Goal: Task Accomplishment & Management: Manage account settings

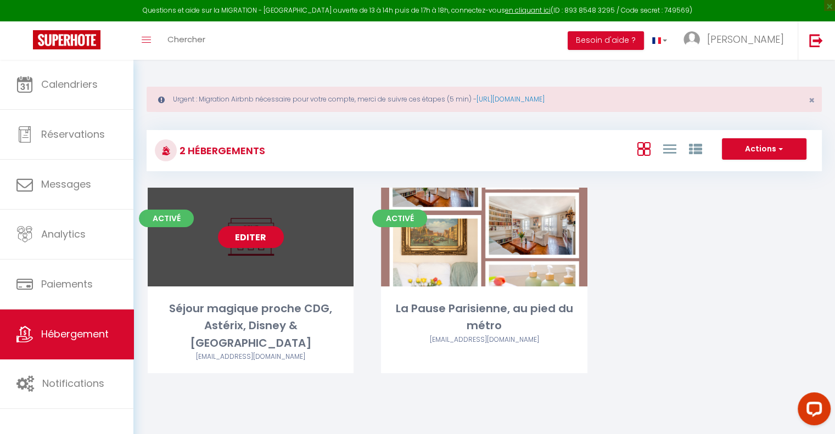
click at [256, 238] on link "Editer" at bounding box center [251, 237] width 66 height 22
select select "3"
select select "2"
select select "1"
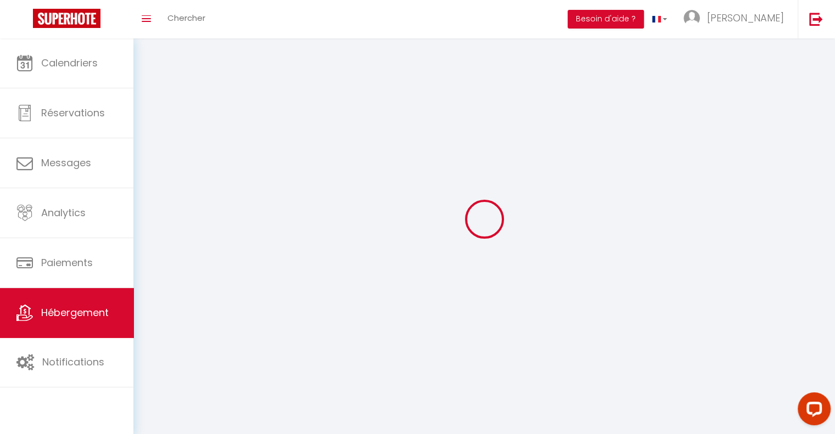
select select
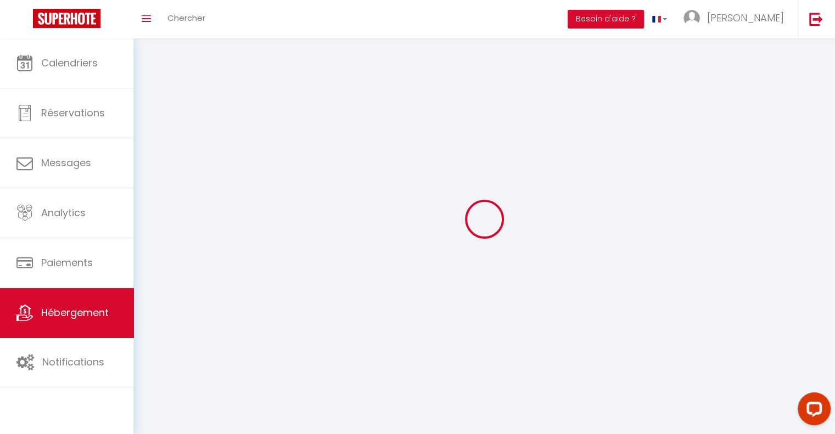
select select
checkbox input "false"
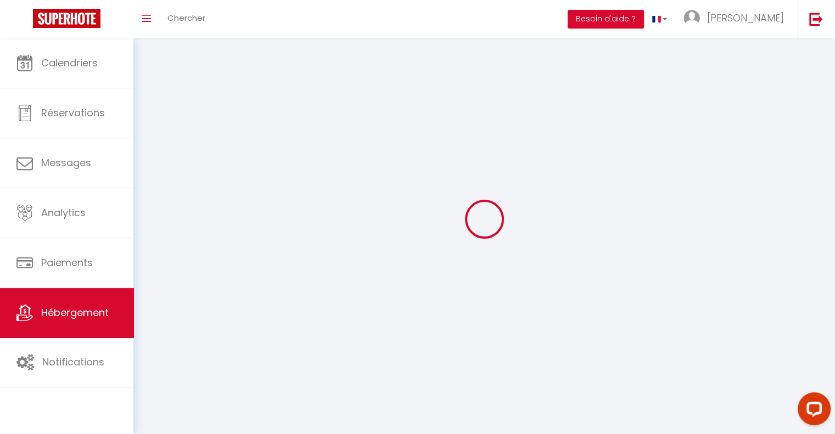
select select
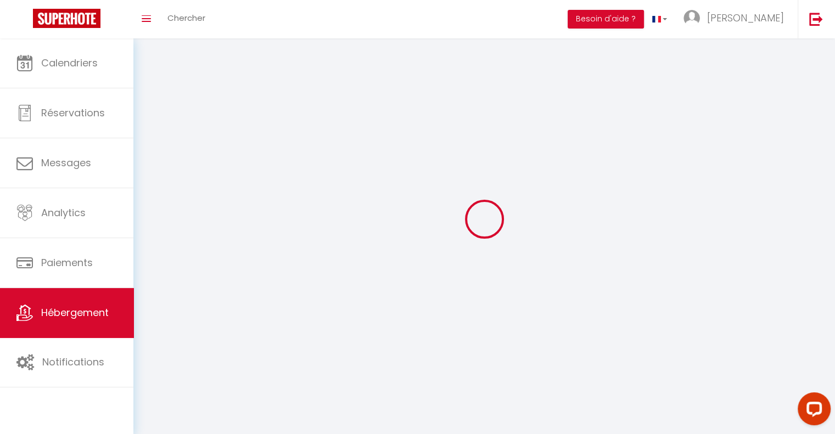
select select
checkbox input "false"
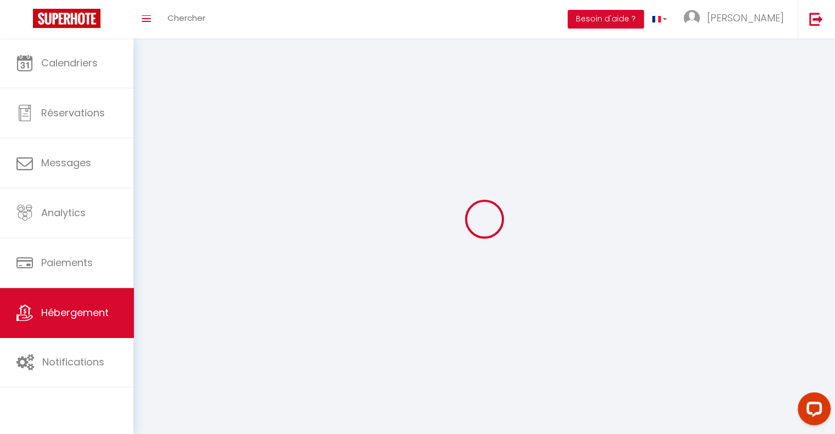
checkbox input "false"
select select
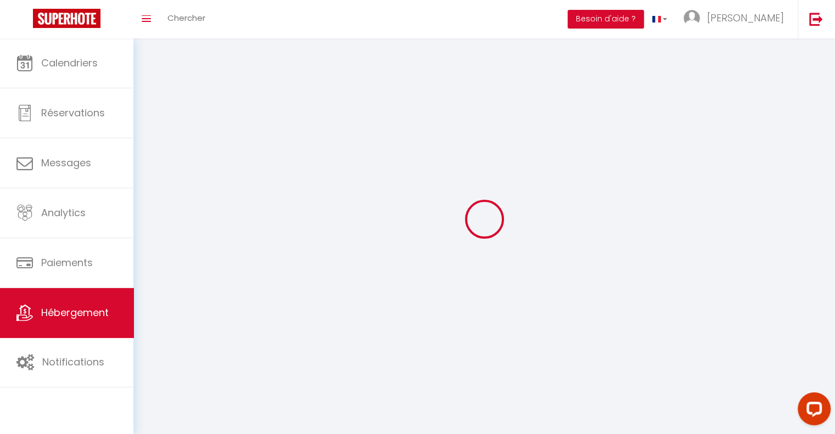
select select
select select "28"
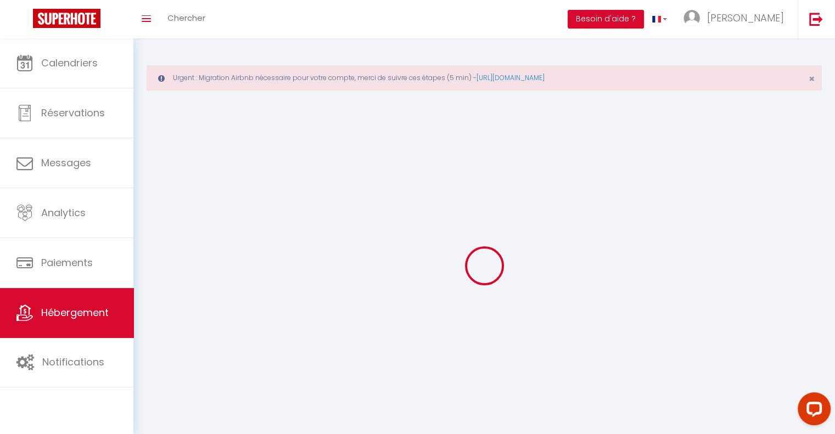
select select
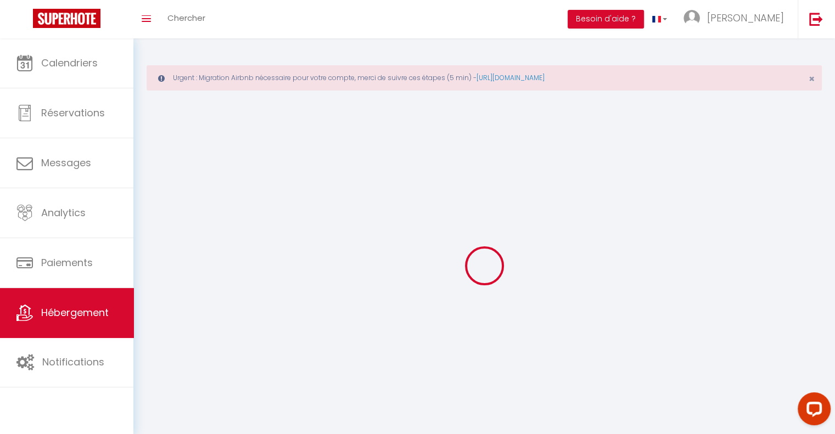
select select
checkbox input "false"
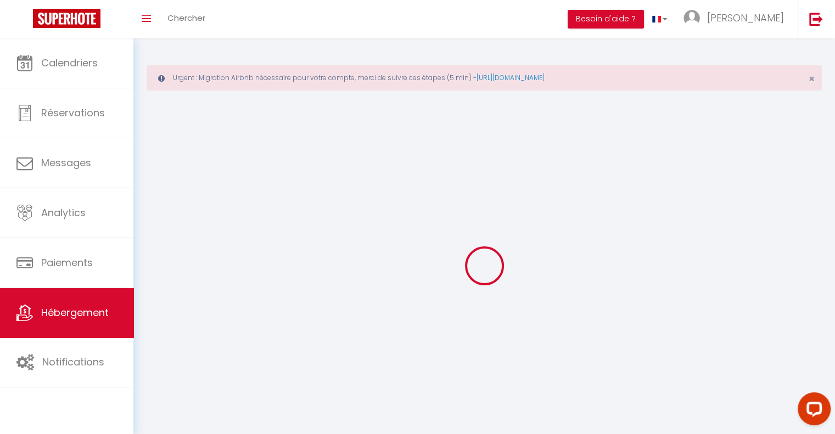
checkbox input "false"
select select
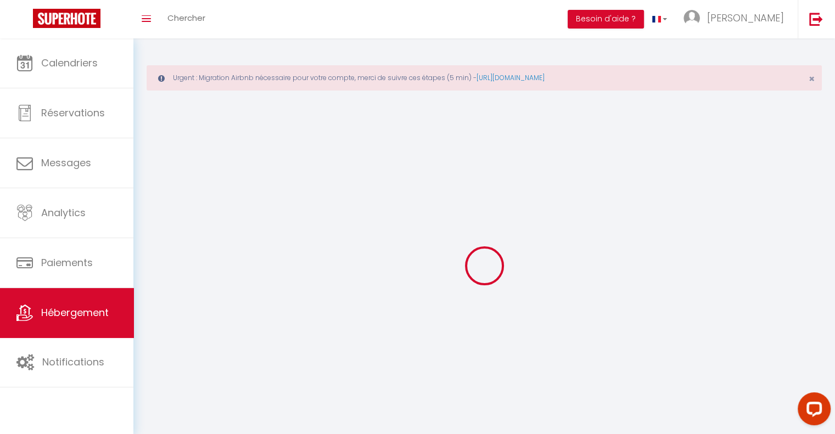
select select
checkbox input "false"
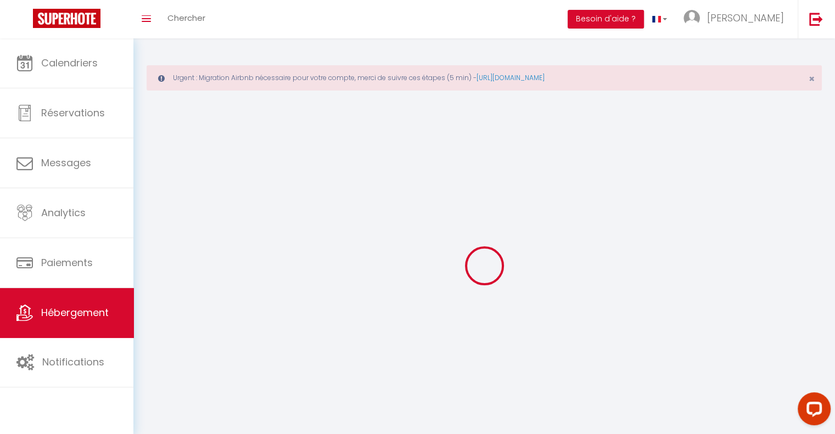
checkbox input "false"
select select
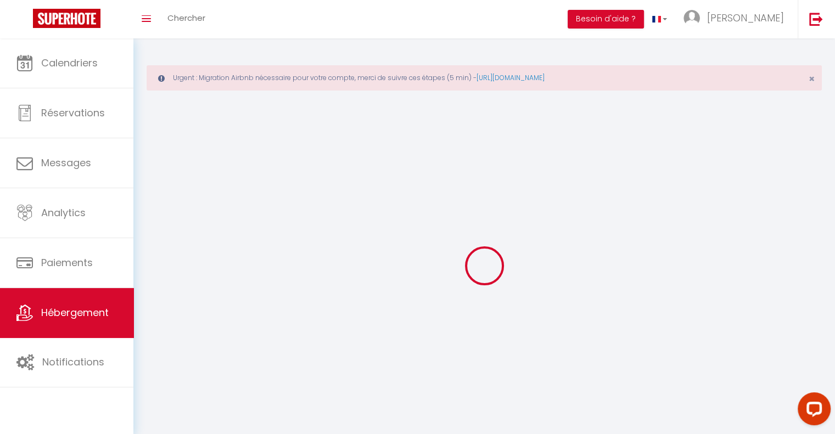
select select
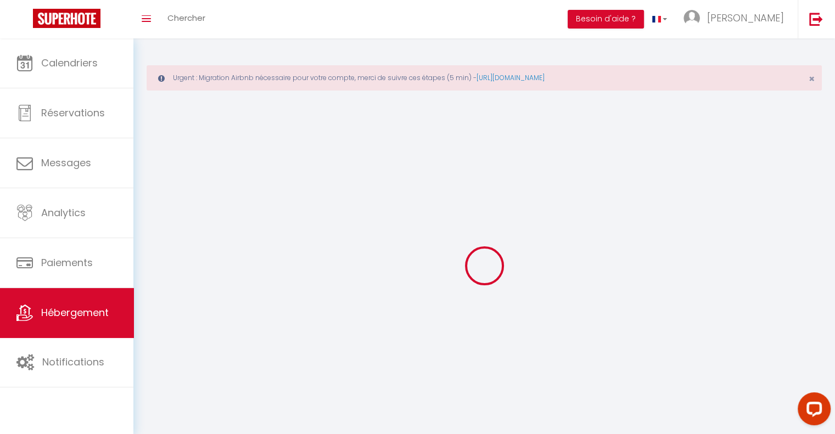
select select
checkbox input "false"
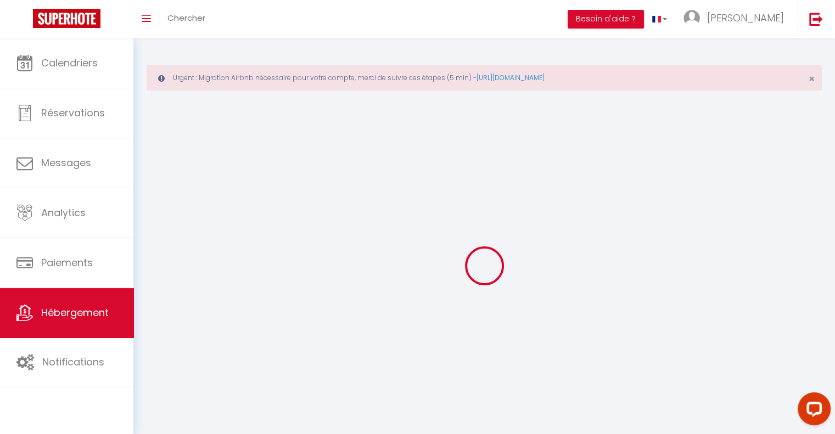
select select
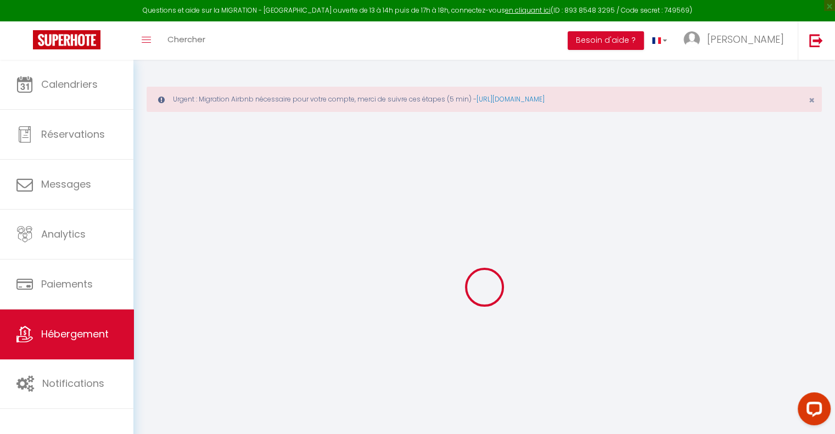
select select
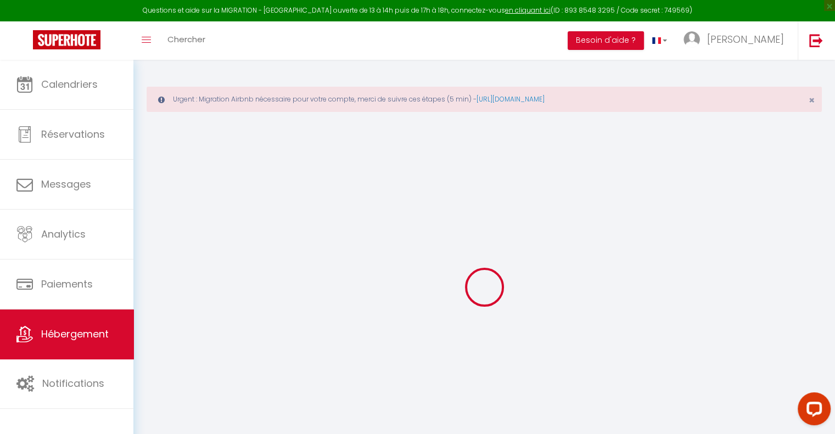
select select
checkbox input "false"
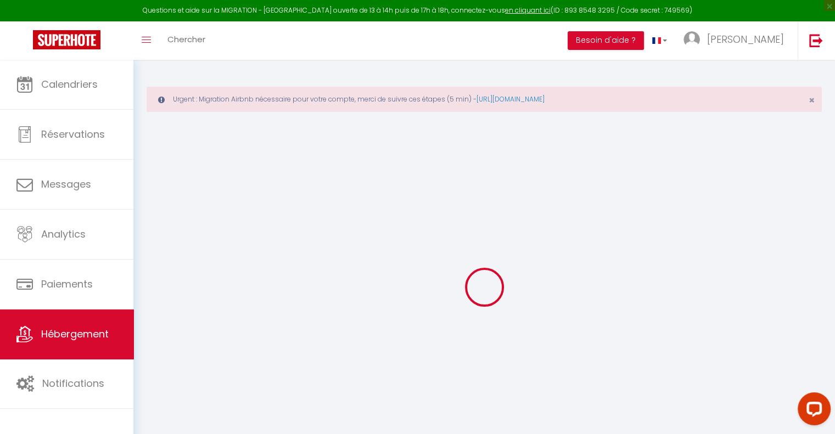
select select
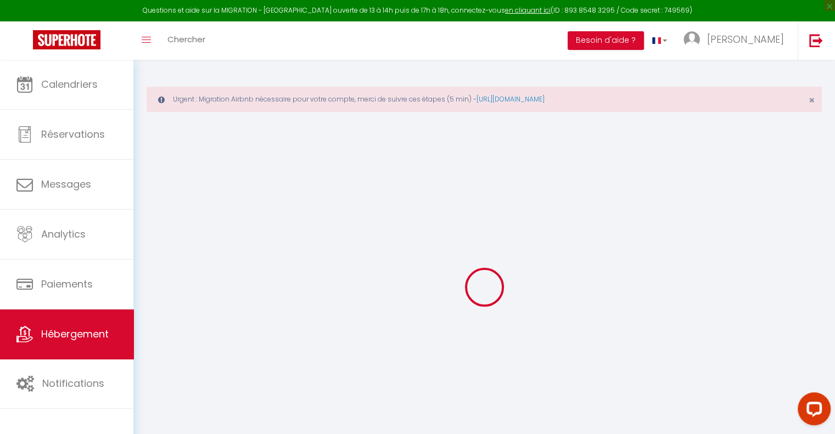
select select
checkbox input "false"
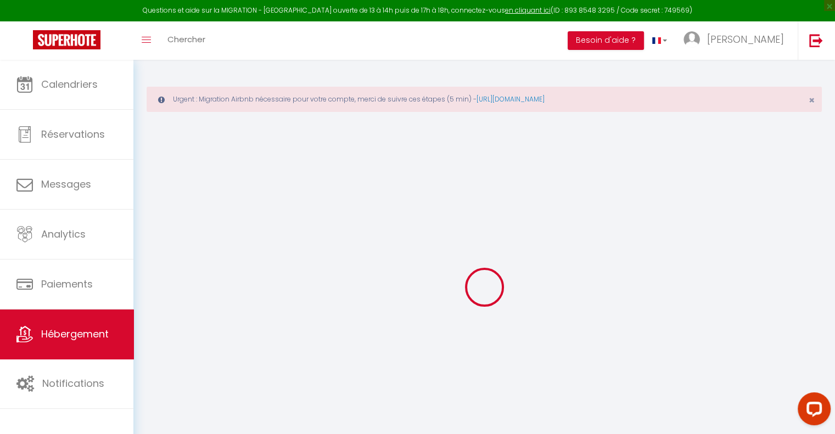
checkbox input "false"
select select
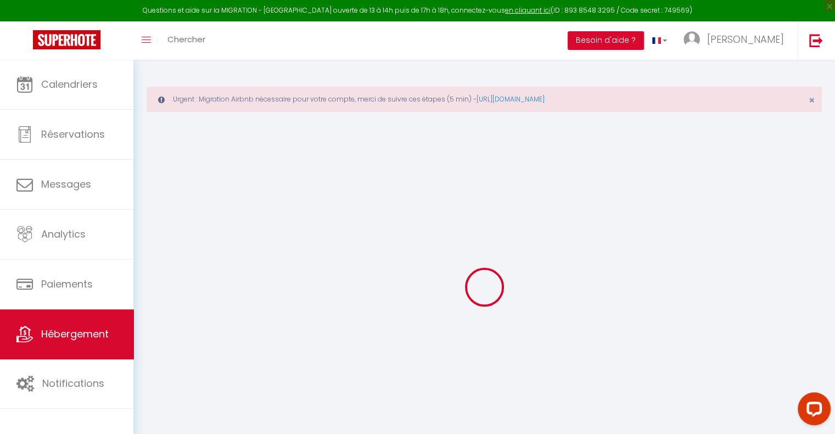
select select
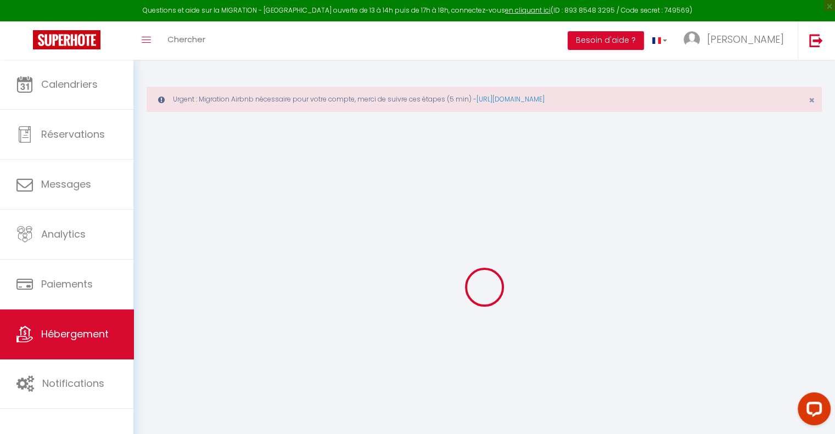
checkbox input "false"
select select
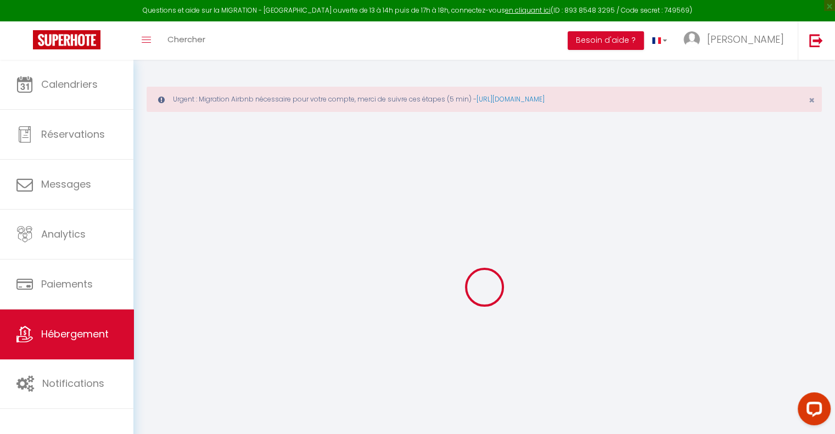
select select
type input "Séjour magique proche CDG, Astérix, Disney & [GEOGRAPHIC_DATA]"
type input "[PERSON_NAME]"
type input "DELTA"
type input "[STREET_ADDRESS]"
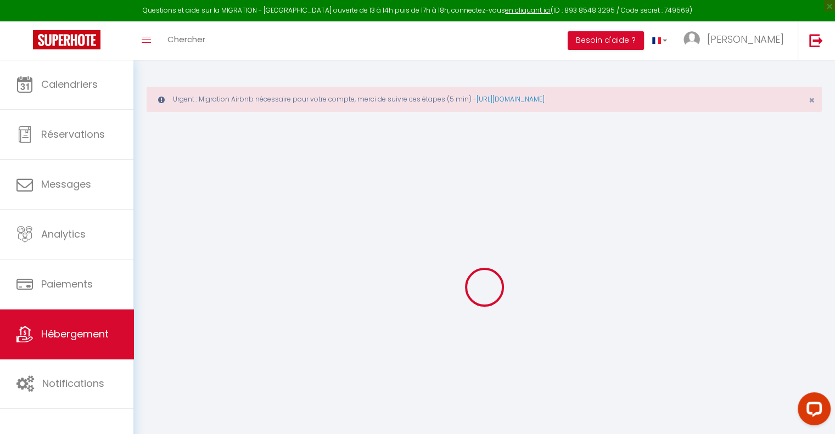
type input "77230"
type input "SAINT MARD"
select select "5"
select select "2"
type input "100"
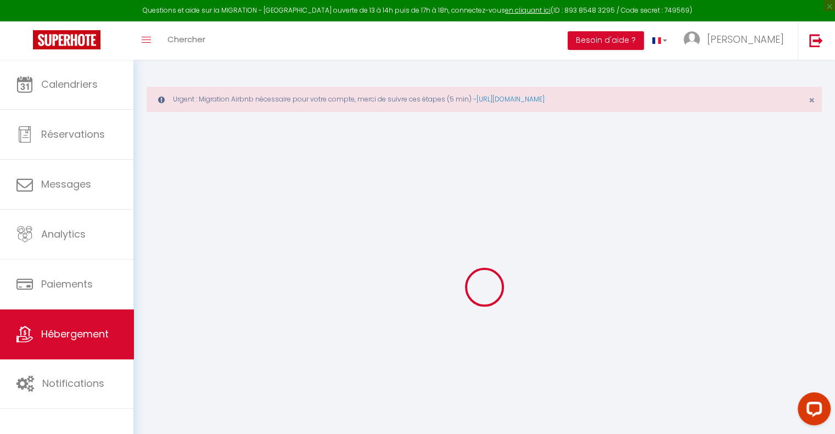
type input "45"
type input "300"
select select
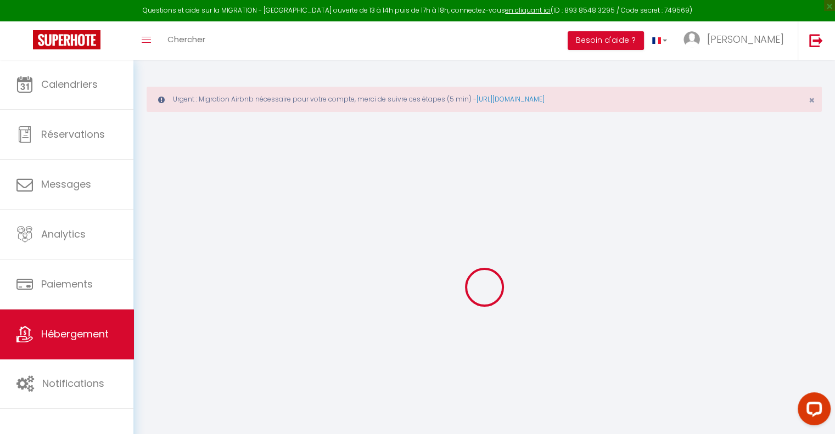
select select
type input "[STREET_ADDRESS]"
type input "77230"
type input "SAINT MARD"
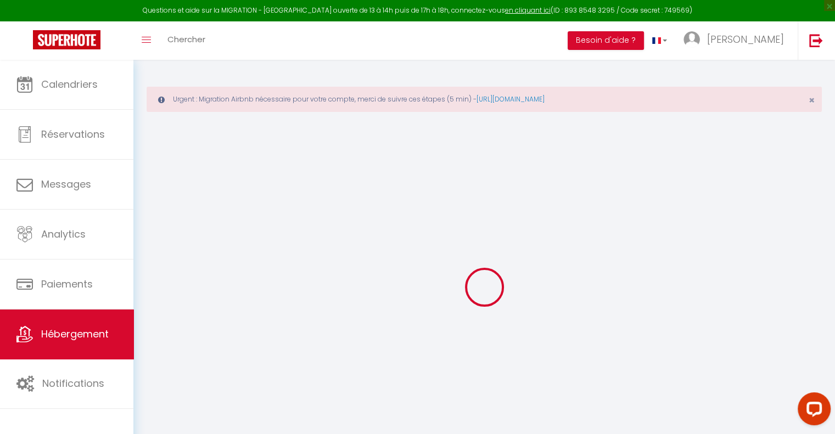
type input "[PERSON_NAME][EMAIL_ADDRESS][DOMAIN_NAME]"
select select
checkbox input "false"
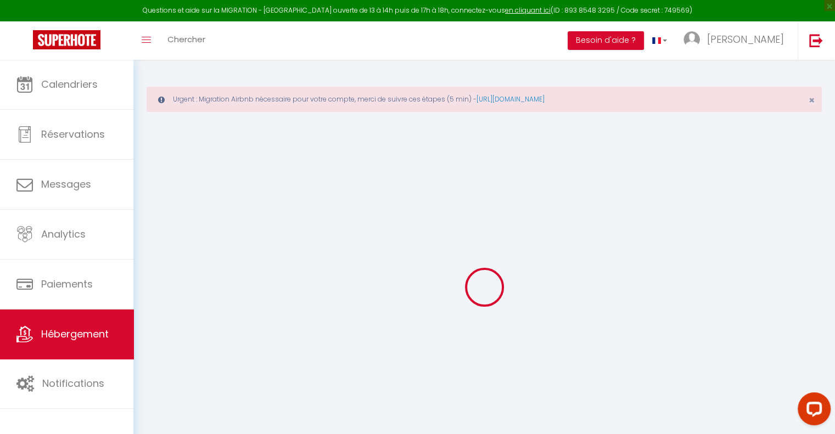
checkbox input "false"
type input "17"
type input "45"
type input "0"
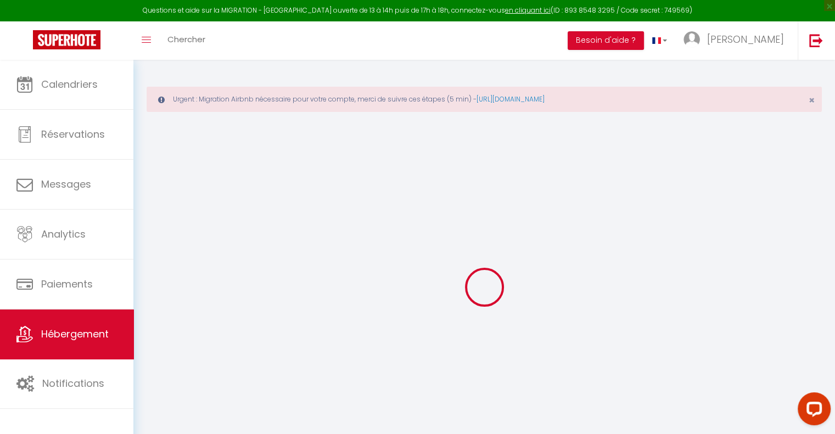
select select
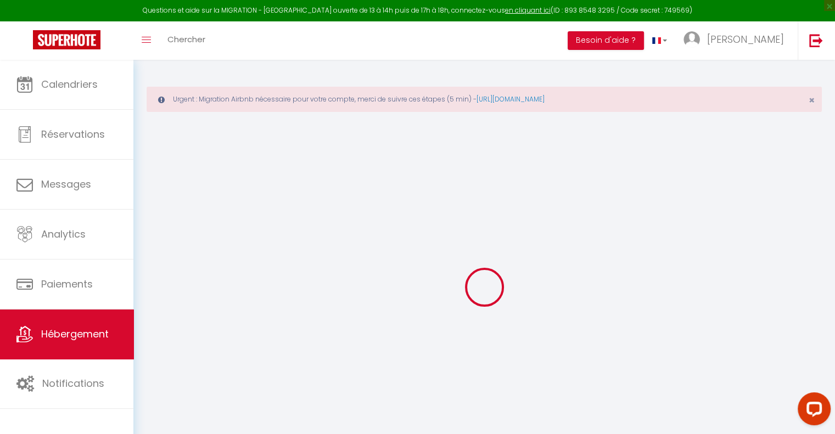
select select
checkbox input "false"
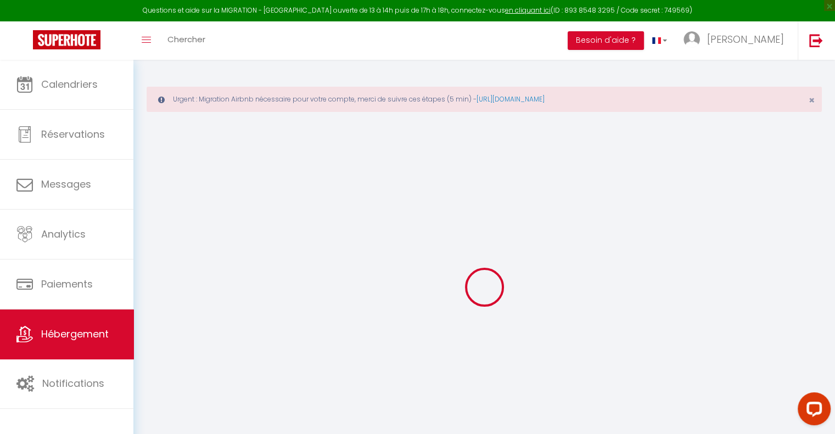
select select
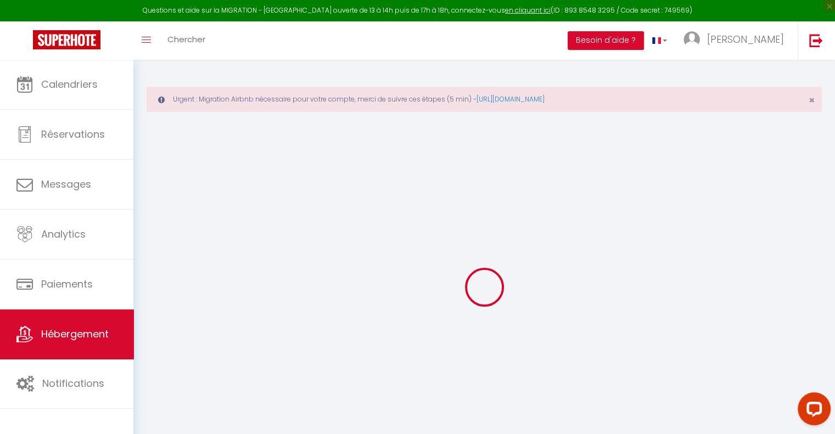
select select
checkbox input "false"
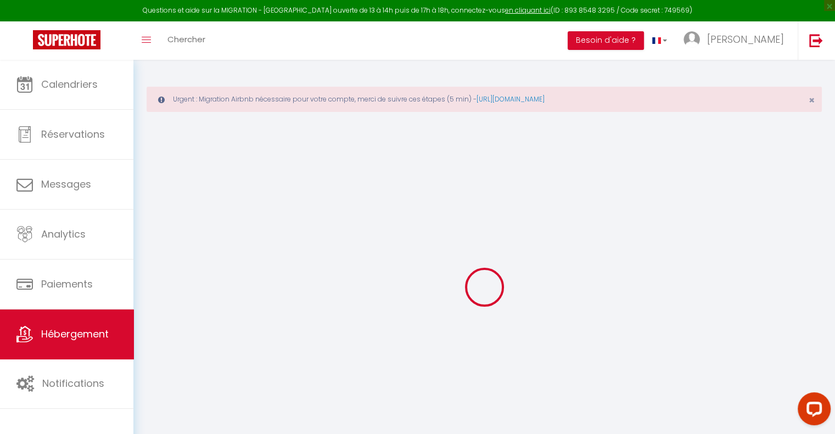
select select
checkbox input "false"
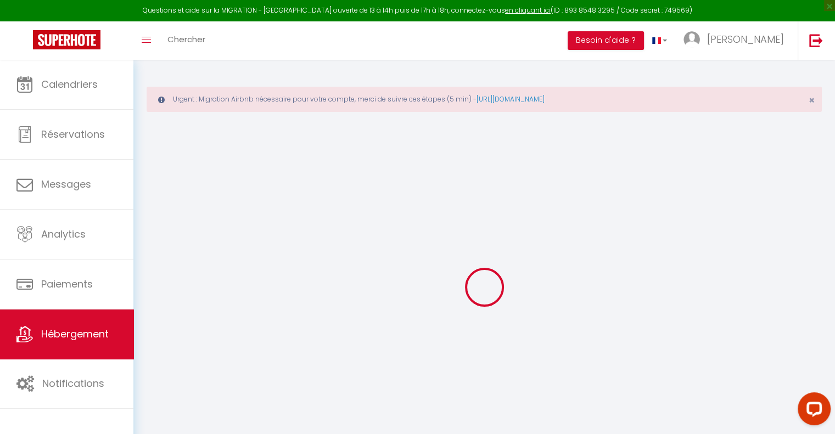
select select
checkbox input "false"
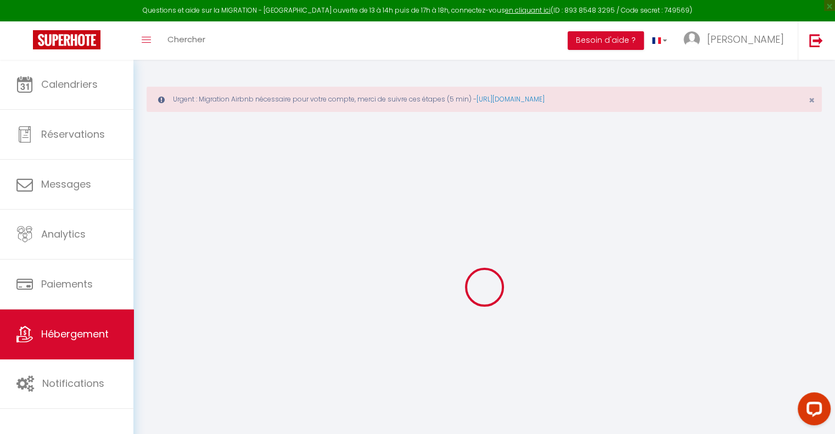
select select "16:00"
select select "11:00"
select select "30"
select select "120"
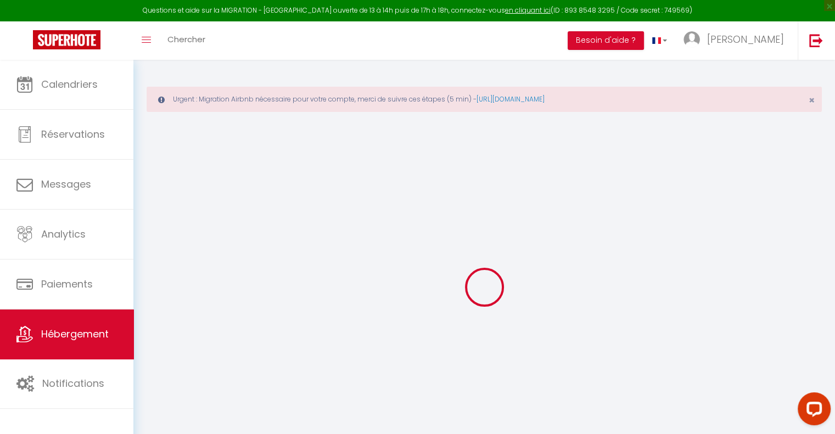
select select
checkbox input "false"
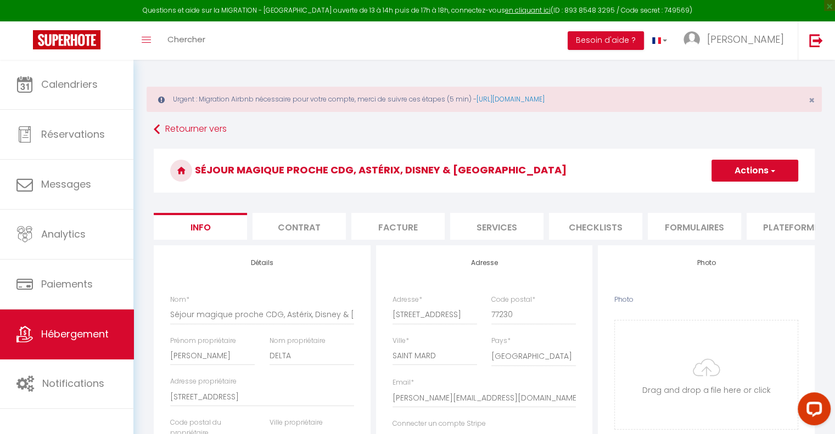
drag, startPoint x: 392, startPoint y: 320, endPoint x: 468, endPoint y: 322, distance: 76.4
click at [468, 322] on div "Adresse * [STREET_ADDRESS]" at bounding box center [435, 315] width 99 height 41
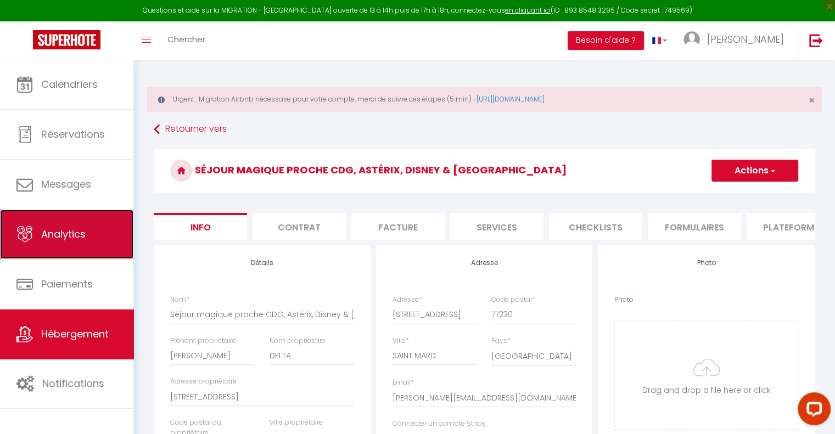
click at [63, 230] on span "Analytics" at bounding box center [63, 234] width 44 height 14
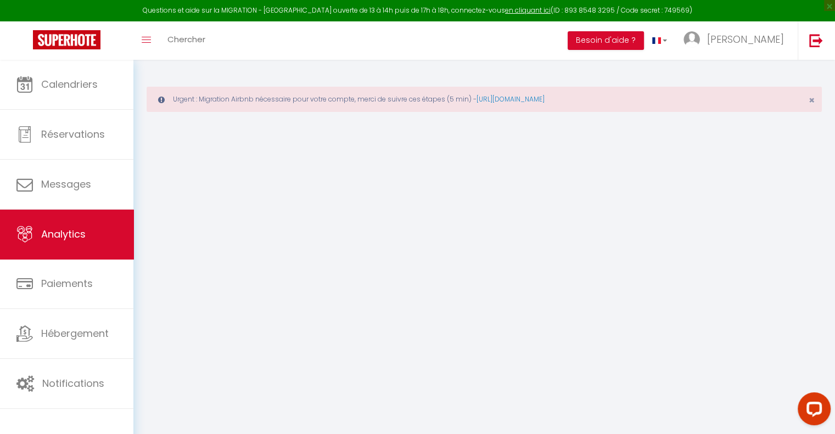
select select "2025"
select select "8"
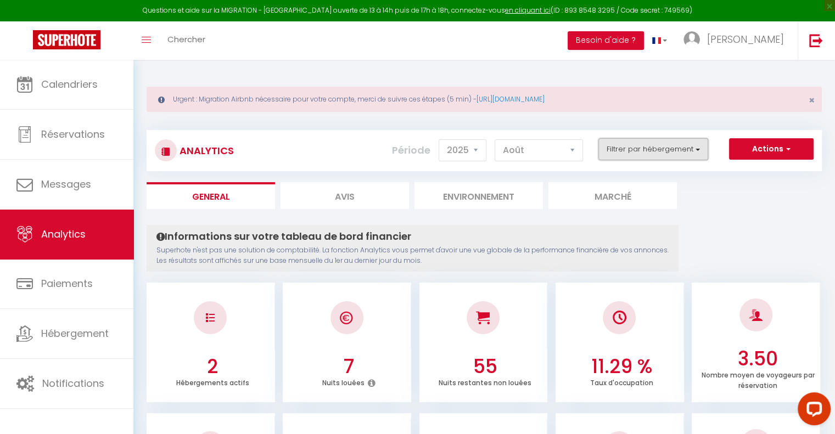
click at [675, 142] on button "Filtrer par hébergement" at bounding box center [654, 149] width 110 height 22
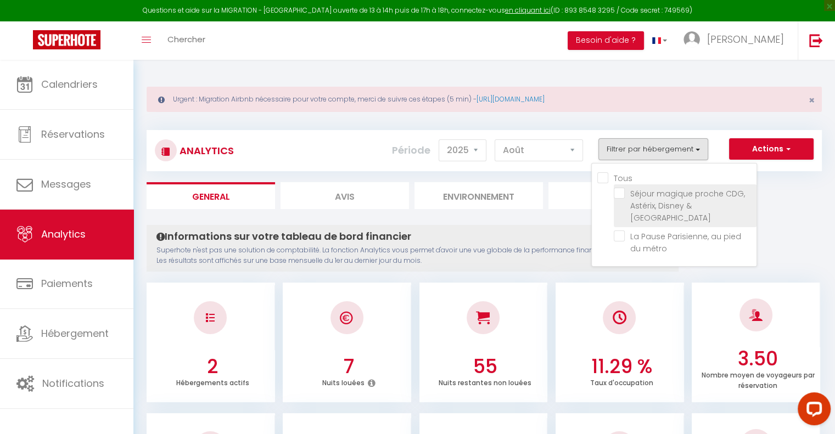
click at [618, 192] on Paris "checkbox" at bounding box center [685, 193] width 143 height 11
checkbox Paris "true"
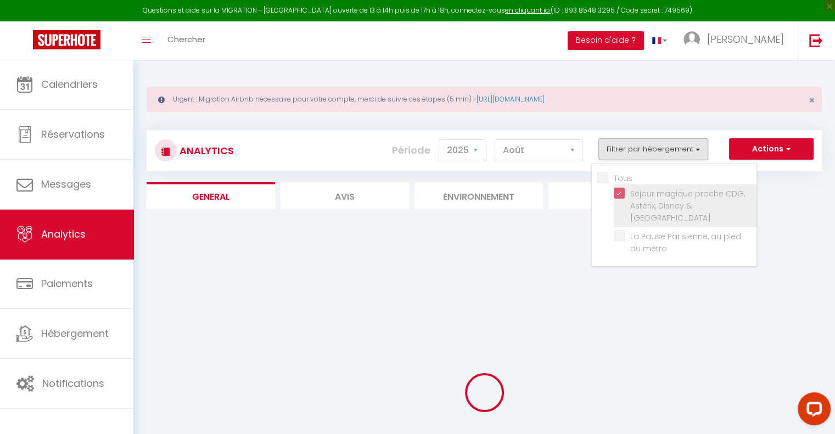
checkbox métro "false"
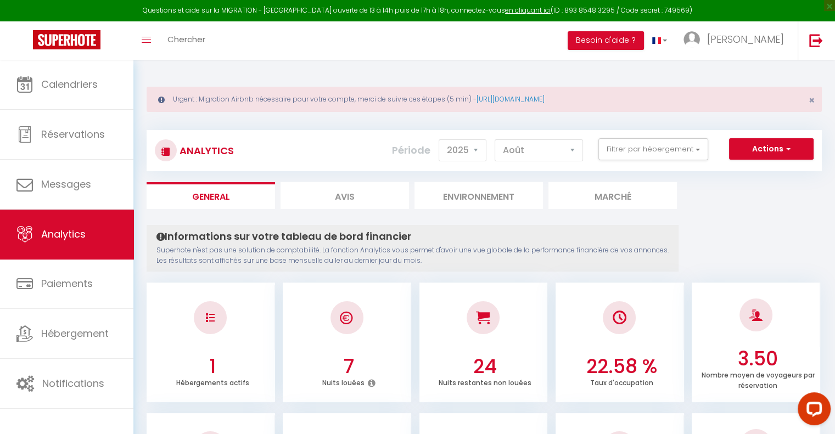
click at [395, 199] on li "Avis" at bounding box center [345, 195] width 129 height 27
select select "2025"
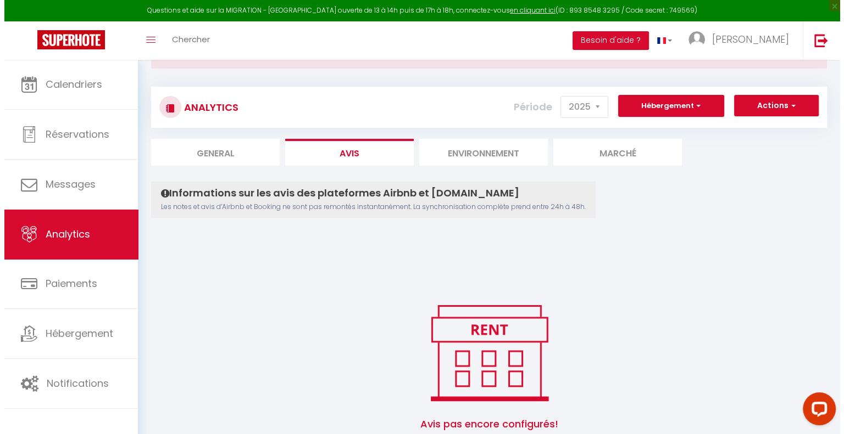
scroll to position [96, 0]
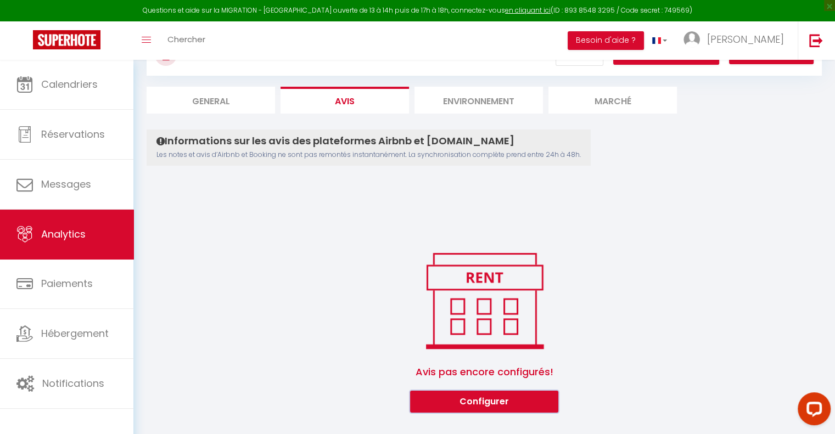
click at [457, 397] on button "Configurer" at bounding box center [484, 402] width 148 height 22
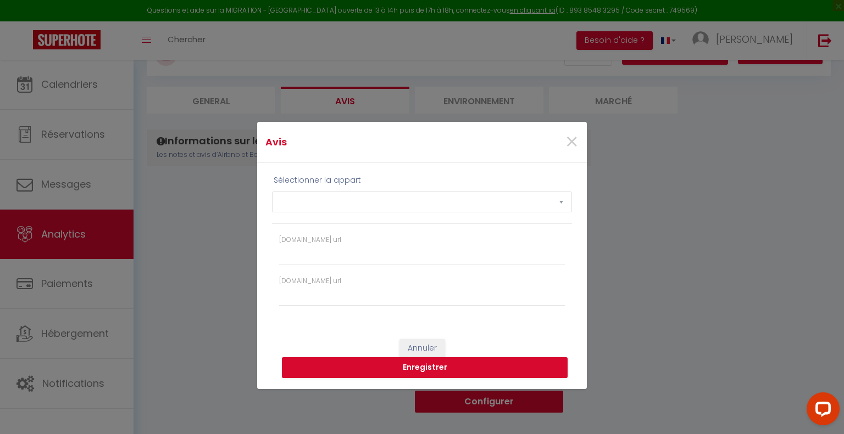
click at [371, 208] on div "Sélectionner la appart Séjour magique proche CDG, Astérix, Disney & Paris La Pa…" at bounding box center [422, 199] width 300 height 50
click at [371, 208] on select "Séjour magique proche CDG, Astérix, Disney & Paris La Pause Parisienne, au pied…" at bounding box center [422, 202] width 300 height 21
select select "75014"
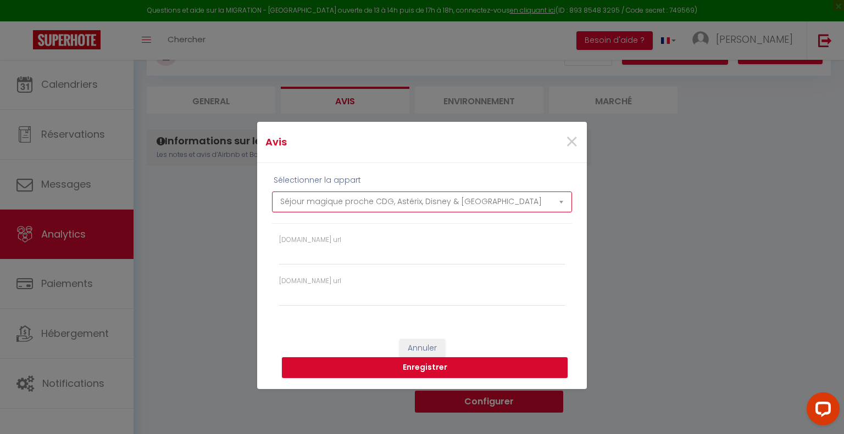
click at [272, 192] on select "Séjour magique proche CDG, Astérix, Disney & Paris La Pause Parisienne, au pied…" at bounding box center [422, 202] width 300 height 21
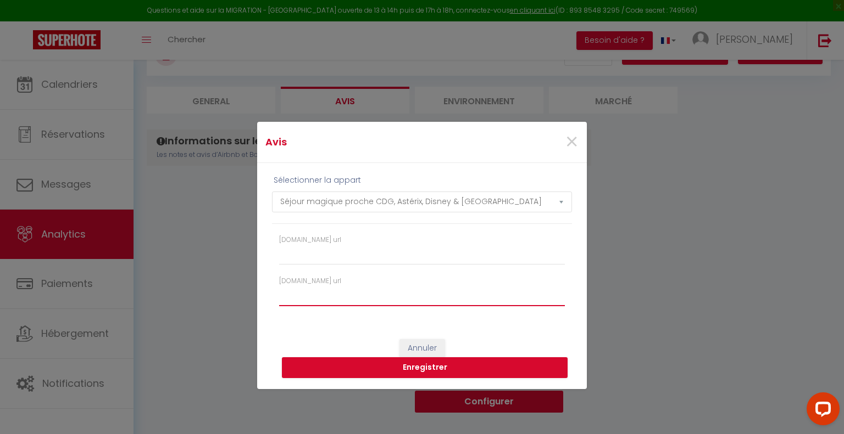
click at [345, 296] on input "[DOMAIN_NAME] url" at bounding box center [422, 297] width 286 height 20
paste input "[URL][DOMAIN_NAME]"
type input "[URL][DOMAIN_NAME]"
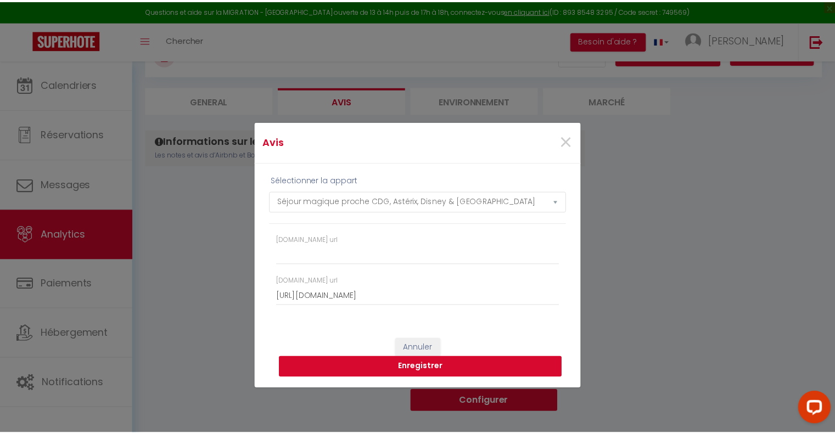
scroll to position [0, 0]
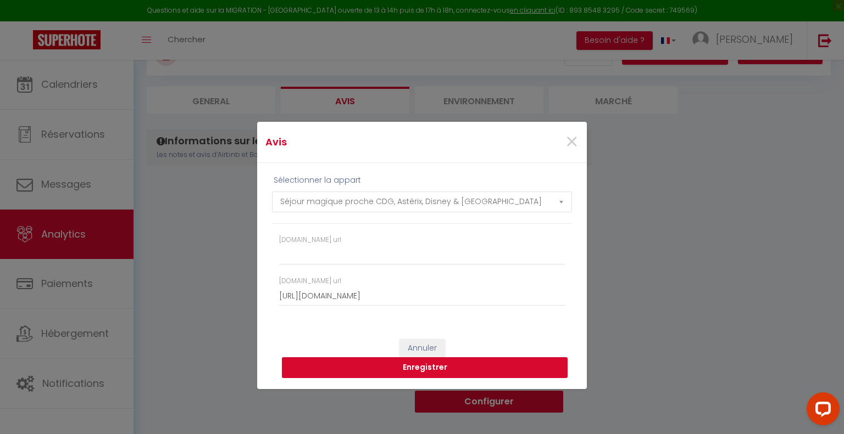
drag, startPoint x: 414, startPoint y: 367, endPoint x: 415, endPoint y: 404, distance: 36.3
click at [415, 404] on div "Avis × Sélectionner la appart Séjour magique proche CDG, Astérix, Disney & Pari…" at bounding box center [422, 217] width 330 height 434
click at [418, 366] on button "Enregistrer" at bounding box center [425, 368] width 286 height 21
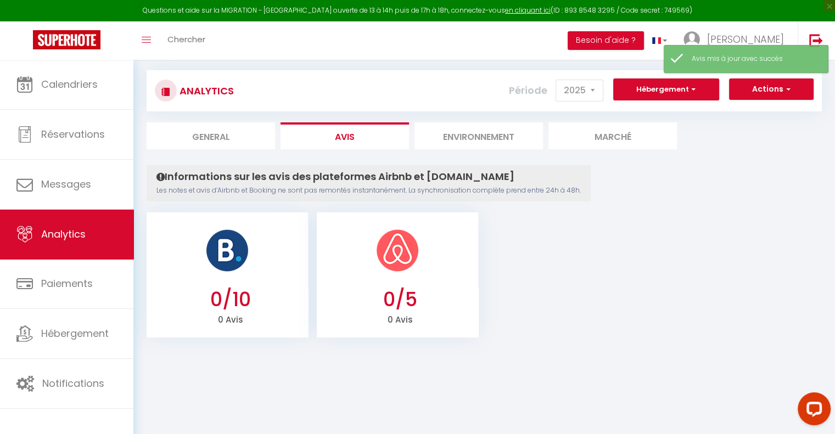
scroll to position [59, 0]
click at [502, 136] on li "Environnement" at bounding box center [479, 136] width 129 height 27
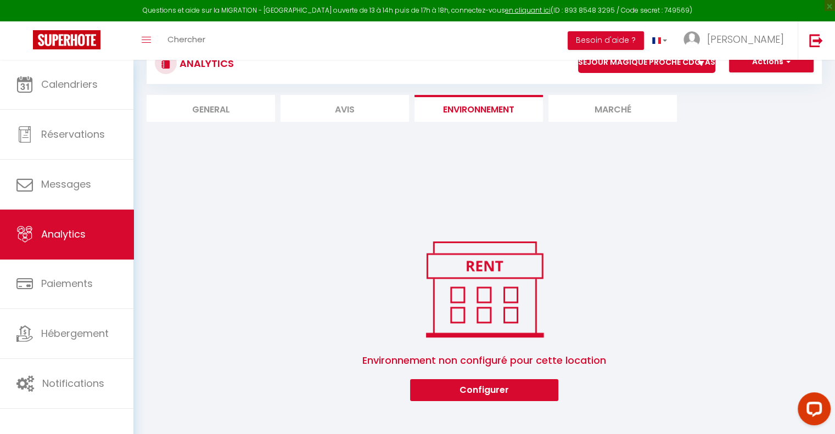
scroll to position [106, 0]
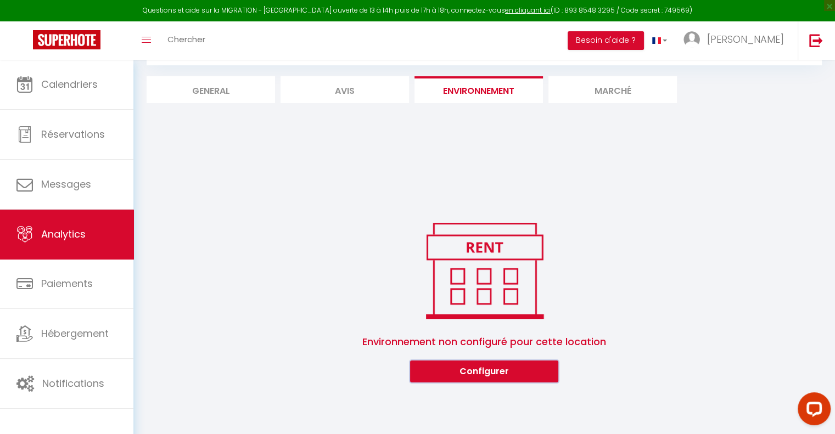
click at [534, 375] on button "Configurer" at bounding box center [484, 372] width 148 height 22
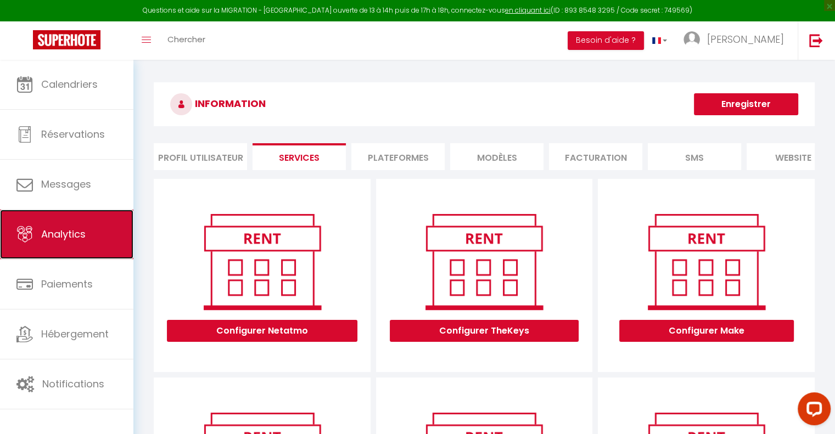
click at [69, 233] on span "Analytics" at bounding box center [63, 234] width 44 height 14
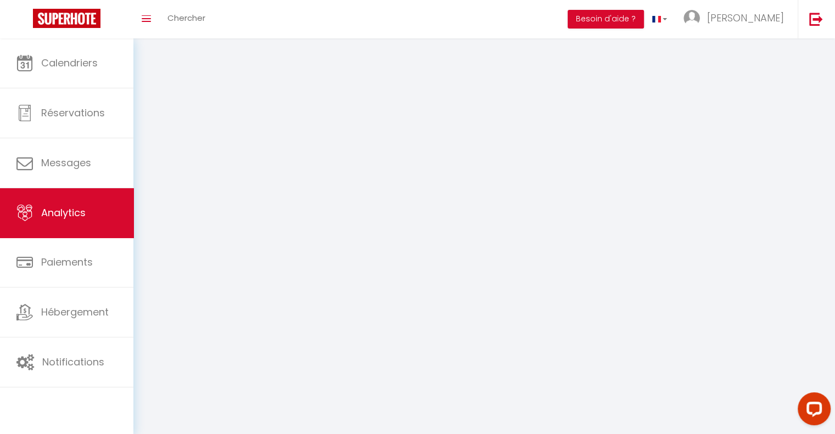
select select "2025"
select select "8"
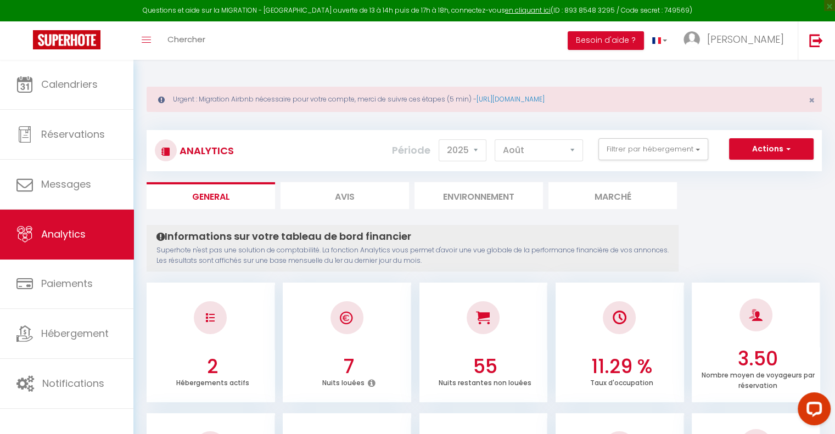
click at [591, 187] on li "Marché" at bounding box center [613, 195] width 129 height 27
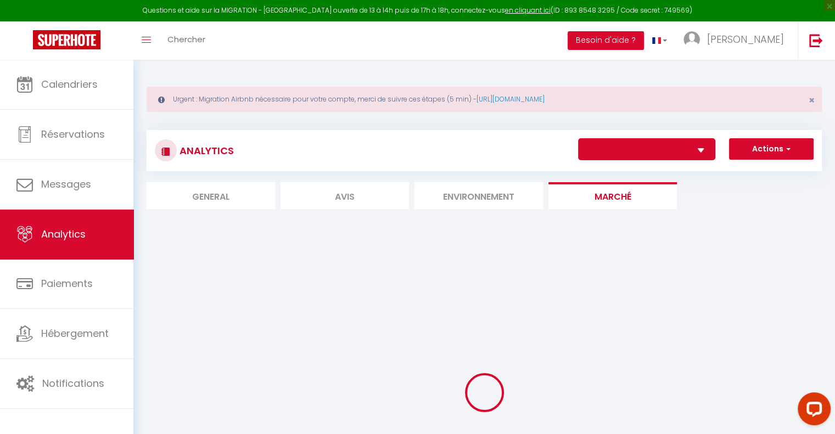
select select "75014"
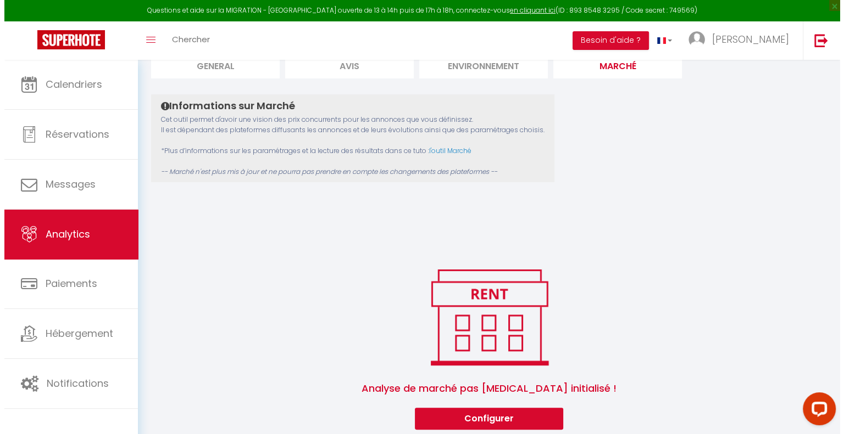
scroll to position [134, 0]
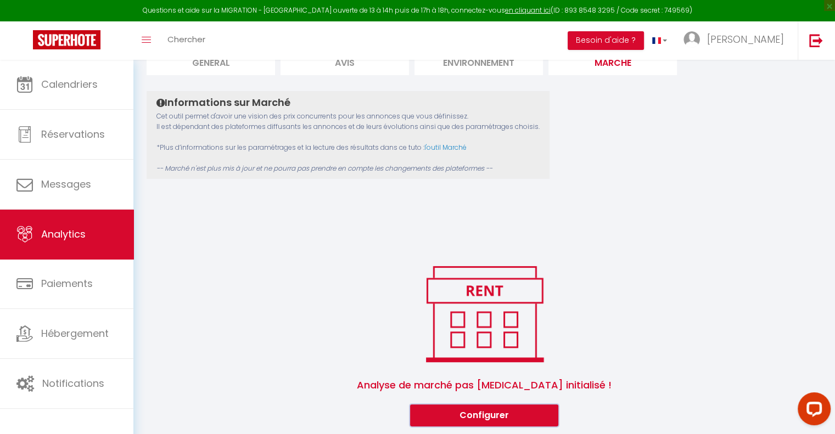
drag, startPoint x: 495, startPoint y: 413, endPoint x: 483, endPoint y: 437, distance: 27.0
click at [483, 300] on html "Questions et aide sur la MIGRATION - [GEOGRAPHIC_DATA] ouverte de 13 à 14h puis…" at bounding box center [417, 83] width 835 height 434
click at [496, 417] on button "Configurer" at bounding box center [484, 416] width 148 height 22
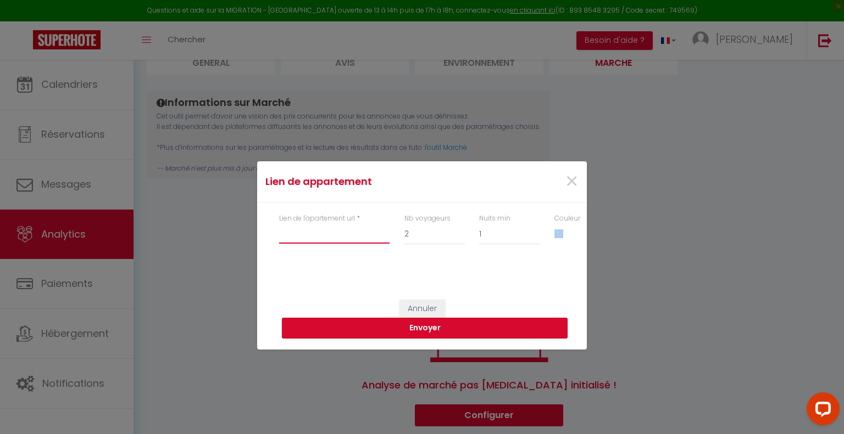
click at [338, 232] on input "Lien de l'apartement url" at bounding box center [334, 234] width 110 height 20
paste input "[URL][DOMAIN_NAME]"
drag, startPoint x: 317, startPoint y: 233, endPoint x: 417, endPoint y: 237, distance: 100.0
click at [417, 237] on div "Lien de l'apartement url * [URL][DOMAIN_NAME] Nb voyageurs 1 2 3 4 5 6 7 8 9 10…" at bounding box center [422, 235] width 300 height 42
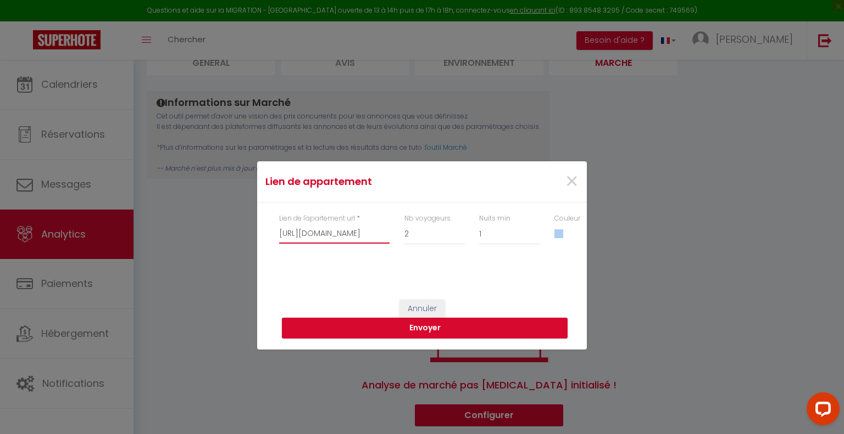
scroll to position [0, 144]
type input "[URL][DOMAIN_NAME]"
click at [417, 237] on select "1 2 3 4 5 6 7 8 9 10 11 12 13 14 15 16 17 18 19 20" at bounding box center [434, 234] width 60 height 21
select select "5"
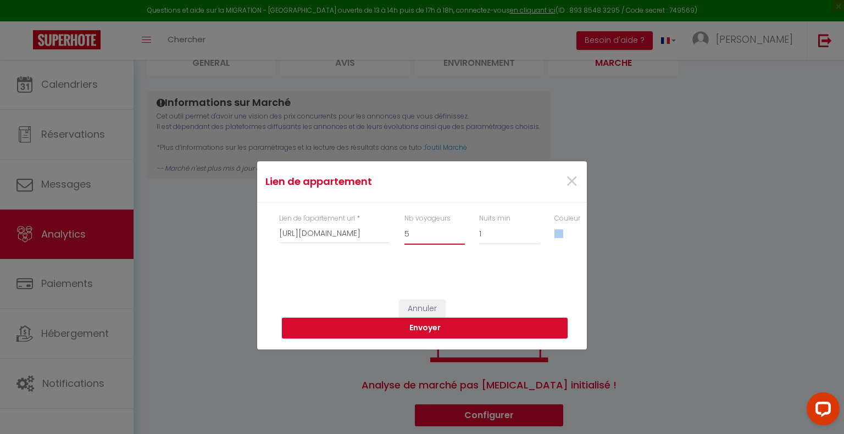
click at [404, 224] on select "1 2 3 4 5 6 7 8 9 10 11 12 13 14 15 16 17 18 19 20" at bounding box center [434, 234] width 60 height 21
click at [560, 235] on span at bounding box center [558, 234] width 9 height 9
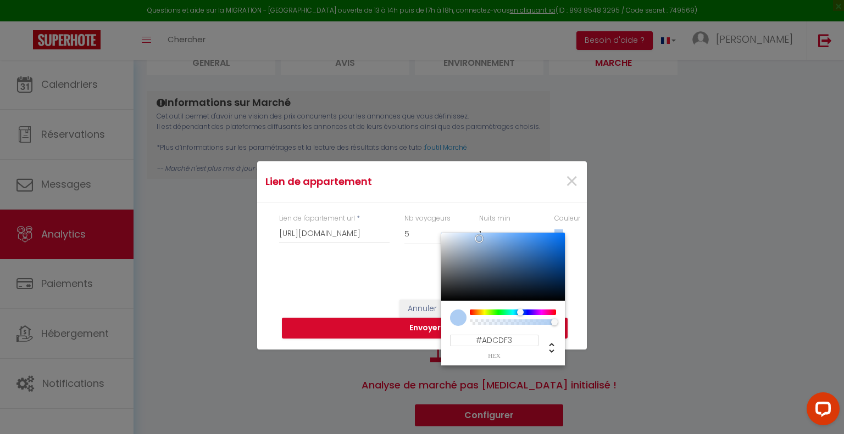
type input "#E4ADF3"
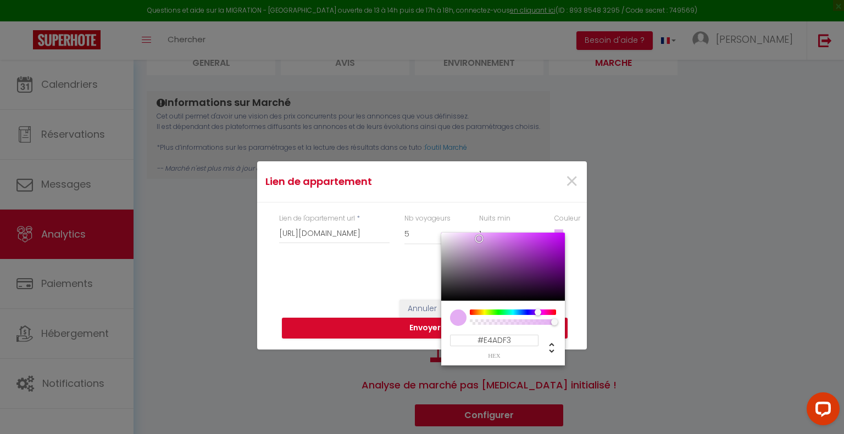
click at [538, 313] on div at bounding box center [513, 312] width 84 height 5
click at [577, 274] on div "Annuler Envoyer" at bounding box center [422, 308] width 330 height 83
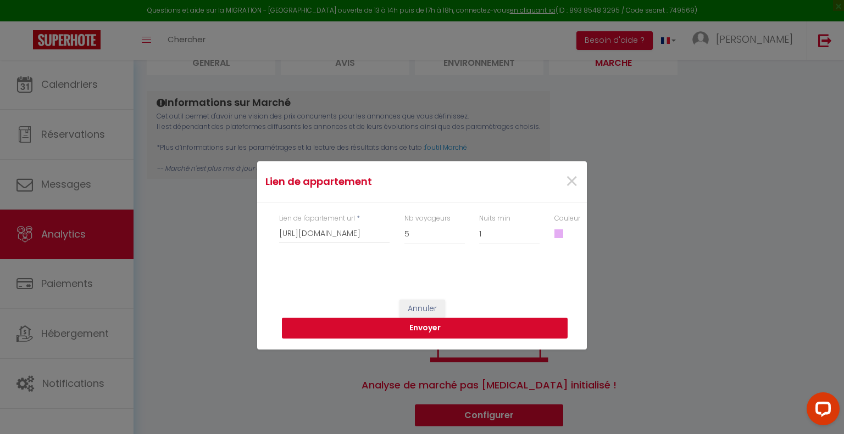
click at [475, 335] on button "Envoyer" at bounding box center [425, 328] width 286 height 21
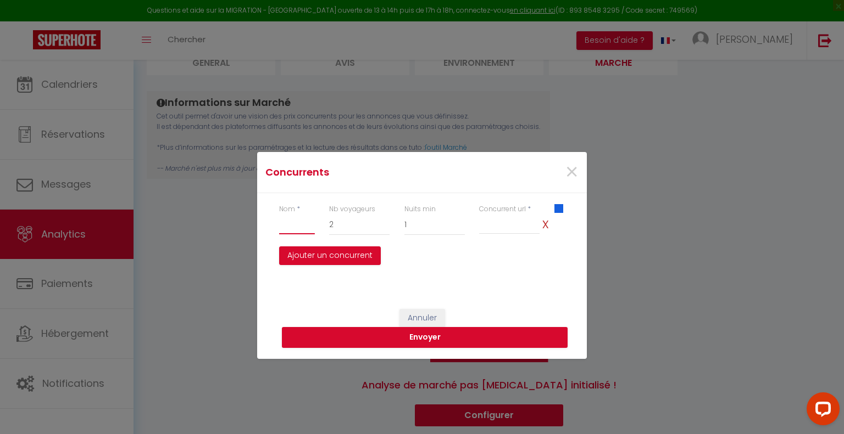
click at [298, 227] on input "text" at bounding box center [297, 225] width 36 height 20
paste input "Appartement 4-6 pers avec jardin"
type input "OTHIS Appartement 4-6 pers avec jardin"
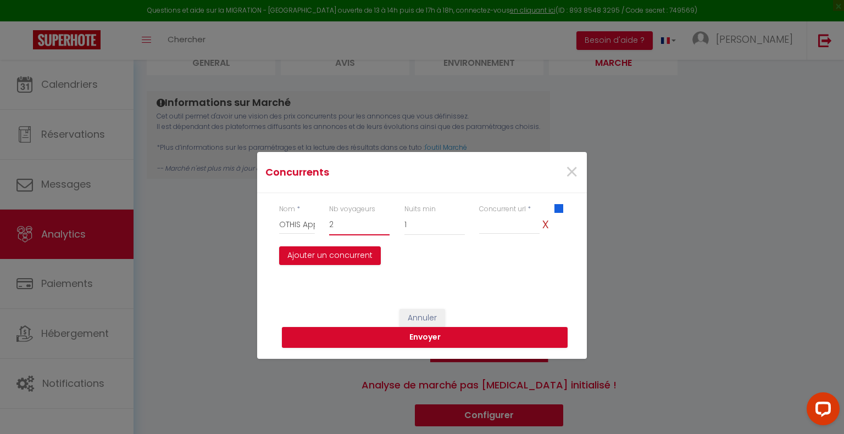
click at [332, 230] on select "1 2 3 4 5 6 7 8 9 10 11 12 13 14 15 16 17 18 19 20" at bounding box center [359, 225] width 60 height 21
select select "6"
click at [329, 215] on select "1 2 3 4 5 6 7 8 9 10 11 12 13 14 15 16 17 18 19 20" at bounding box center [359, 225] width 60 height 21
click at [515, 224] on input "Nom" at bounding box center [509, 225] width 60 height 20
paste input "[URL][DOMAIN_NAME][DATE][DATE]"
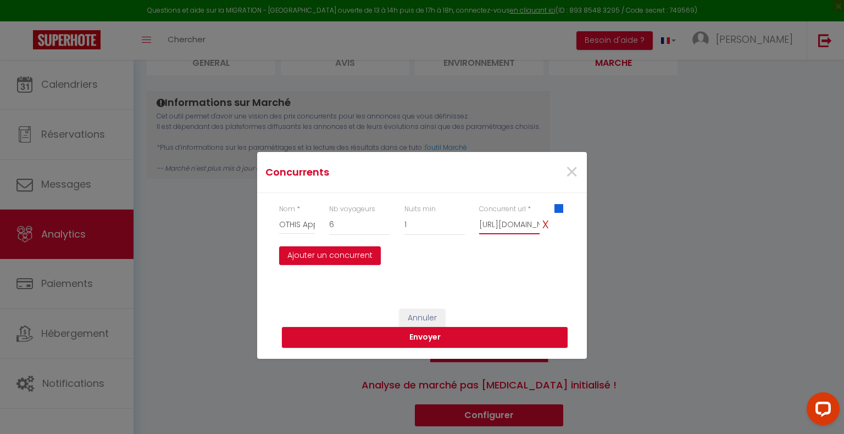
scroll to position [0, 641]
type input "[URL][DOMAIN_NAME][DATE][DATE]"
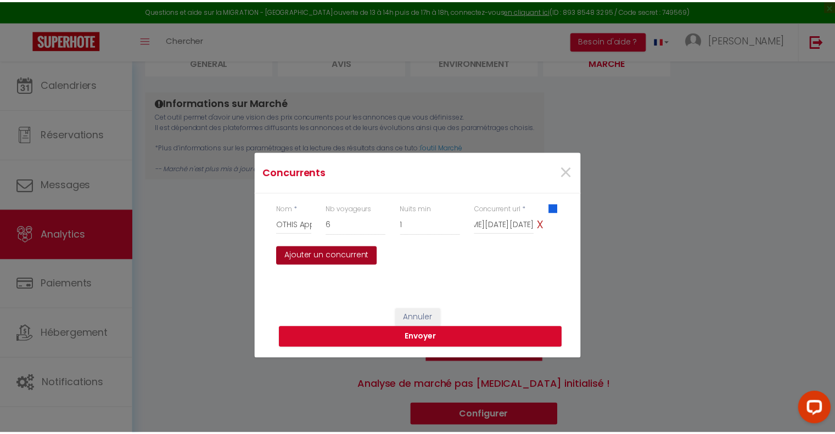
scroll to position [0, 0]
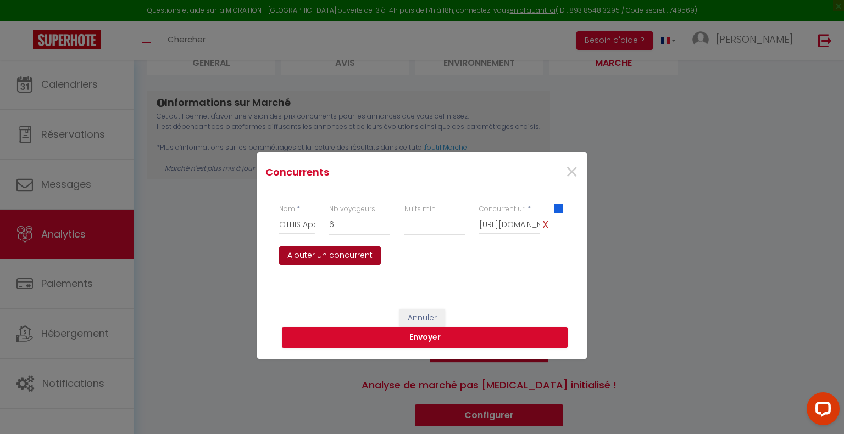
click at [346, 259] on button "Ajouter un concurrent" at bounding box center [330, 256] width 102 height 19
select select
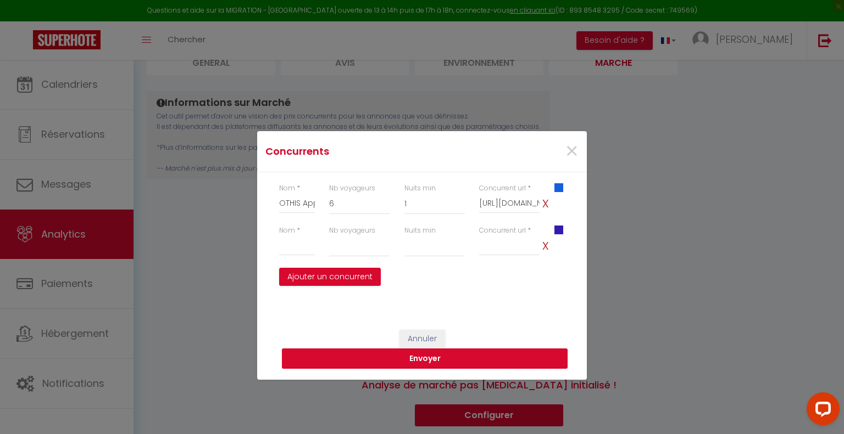
click at [391, 359] on button "Envoyer" at bounding box center [425, 359] width 286 height 21
click at [545, 243] on span "x" at bounding box center [544, 245] width 11 height 21
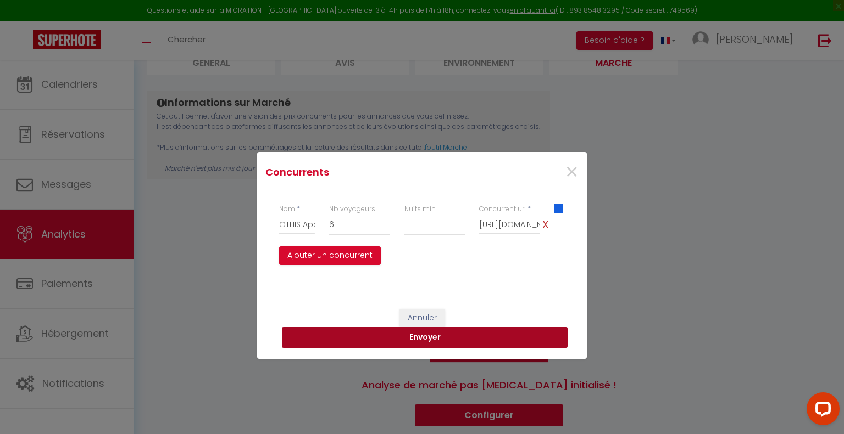
drag, startPoint x: 494, startPoint y: 336, endPoint x: 457, endPoint y: 421, distance: 93.0
click at [457, 421] on div "Concurrents × Nom * OTHIS Appartement 4-6 pers avec jardin Nb voyageurs 1 2 3 4…" at bounding box center [422, 217] width 330 height 434
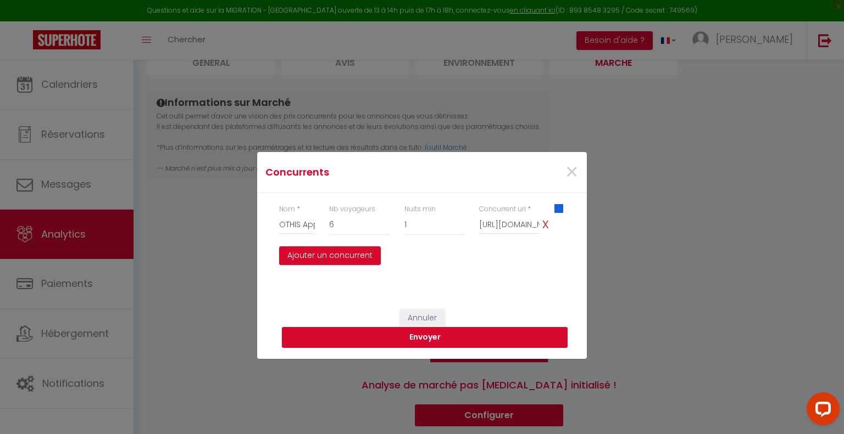
click at [438, 336] on button "Envoyer" at bounding box center [425, 337] width 286 height 21
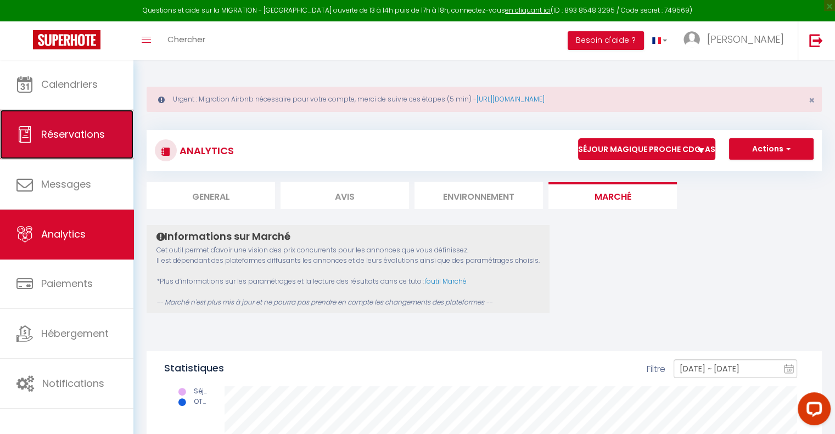
click at [79, 133] on span "Réservations" at bounding box center [73, 134] width 64 height 14
select select "not_cancelled"
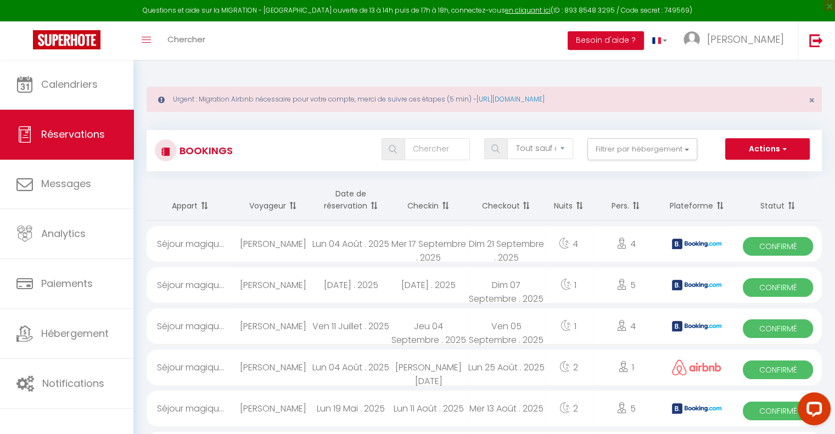
click at [455, 252] on div "Mer 17 Septembre . 2025" at bounding box center [428, 244] width 77 height 36
select select "OK"
select select "KO"
select select "0"
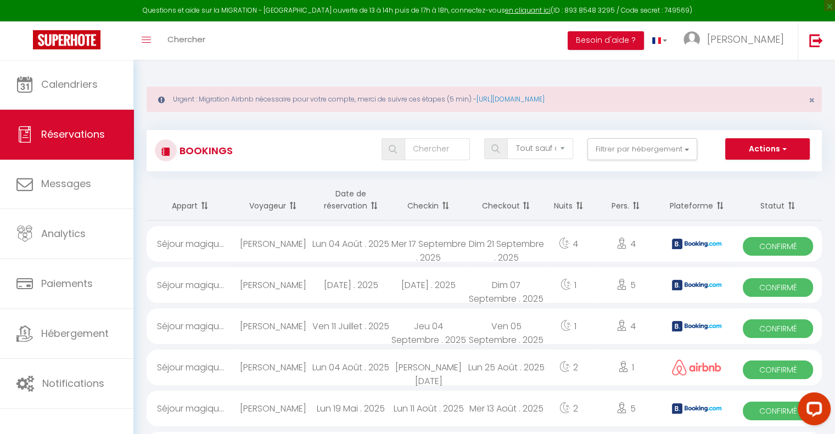
select select "1"
select select
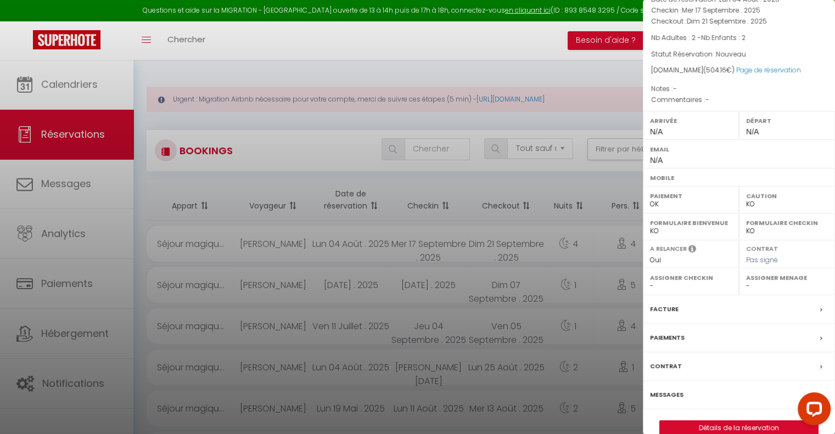
scroll to position [92, 0]
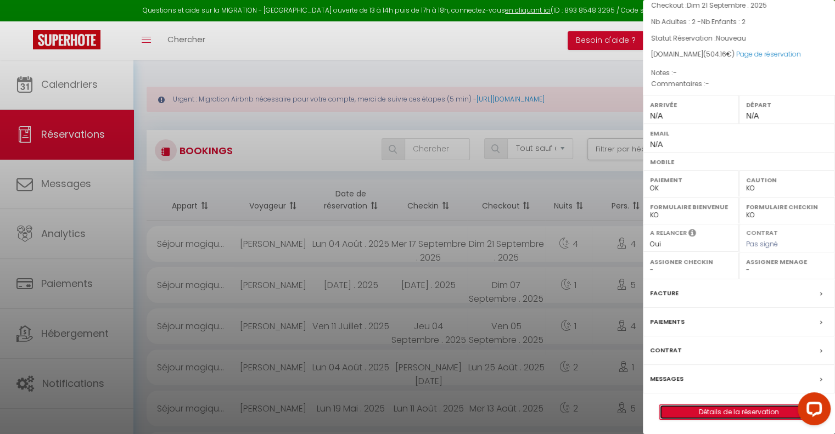
click at [710, 414] on link "Détails de la réservation" at bounding box center [739, 412] width 158 height 14
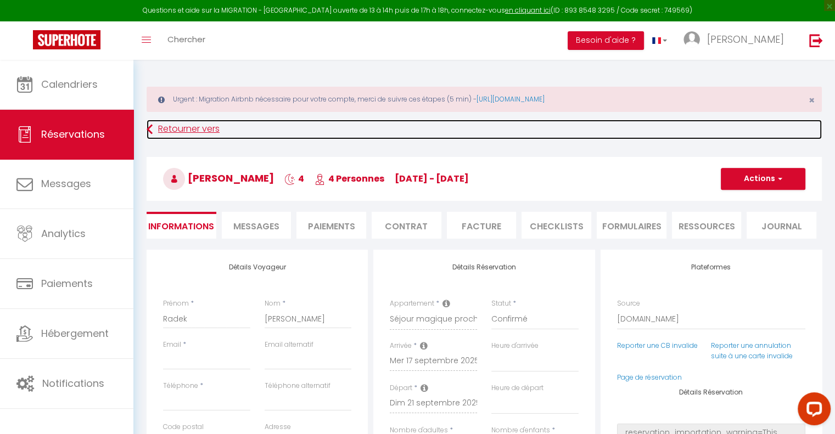
click at [207, 124] on link "Retourner vers" at bounding box center [485, 130] width 676 height 20
